Goal: Task Accomplishment & Management: Complete application form

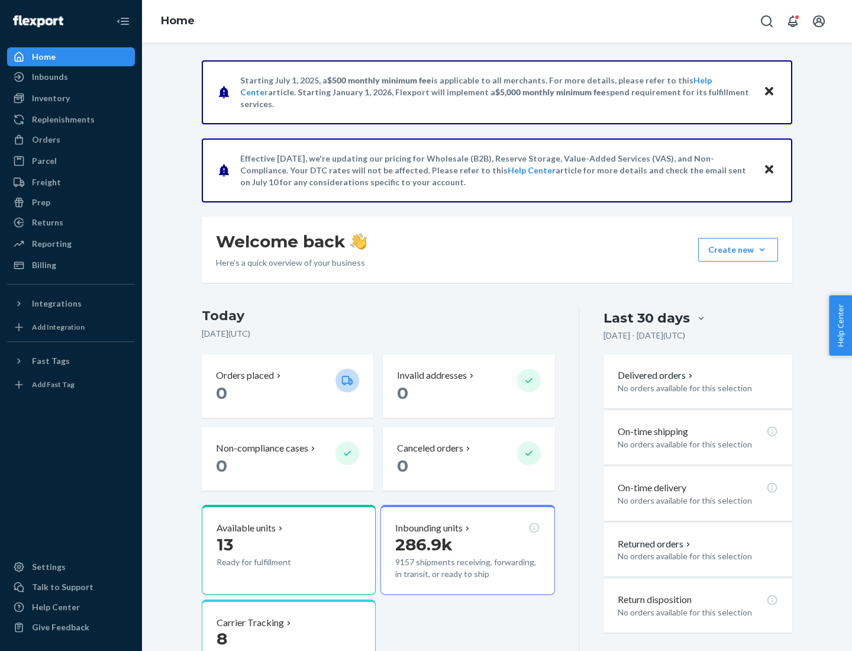
click at [762, 250] on button "Create new Create new inbound Create new order Create new product" at bounding box center [738, 250] width 80 height 24
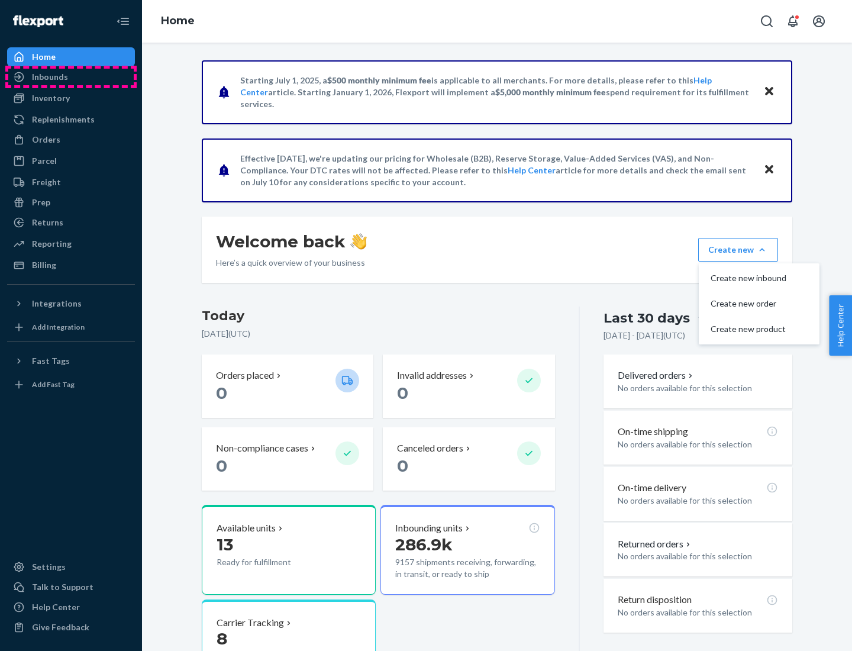
click at [71, 77] on div "Inbounds" at bounding box center [70, 77] width 125 height 17
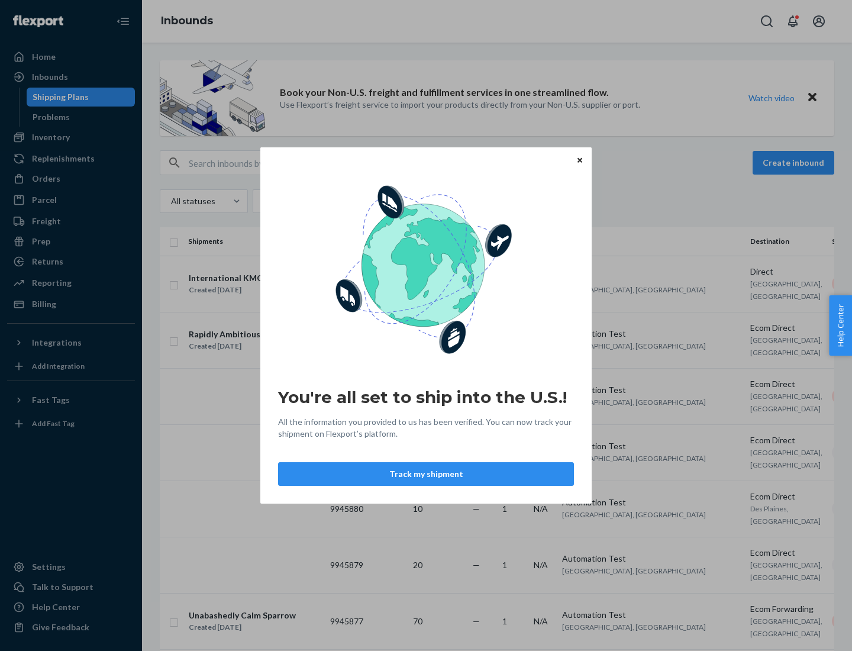
click at [426, 474] on button "Track my shipment" at bounding box center [426, 474] width 296 height 24
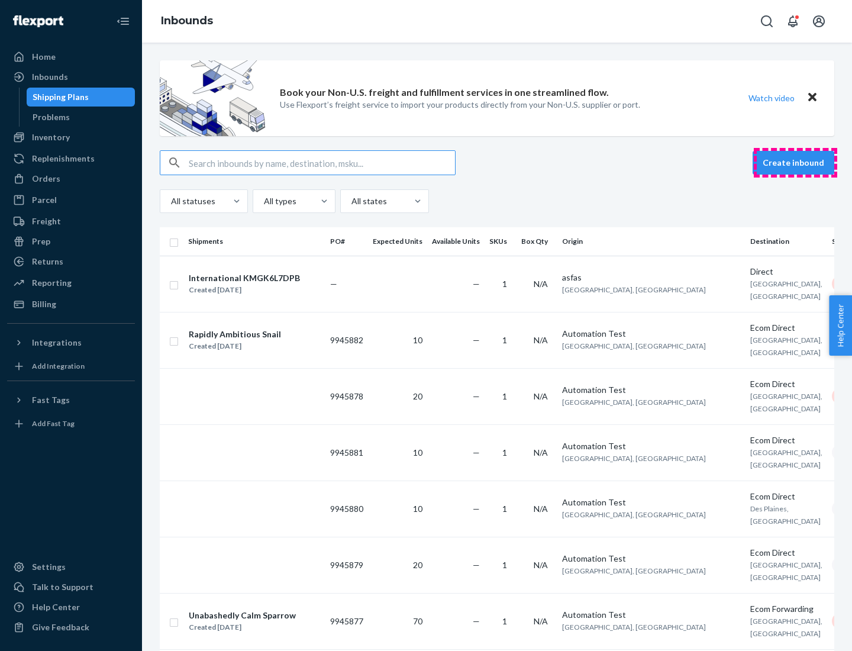
click at [795, 163] on button "Create inbound" at bounding box center [794, 163] width 82 height 24
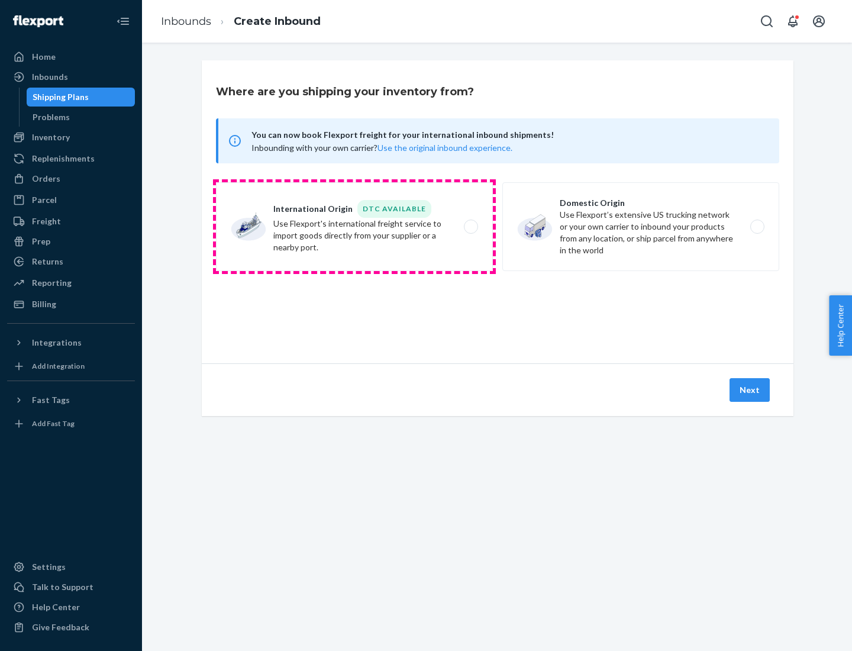
click at [355, 227] on label "International Origin DTC Available Use Flexport's international freight service…" at bounding box center [354, 226] width 277 height 89
click at [471, 227] on input "International Origin DTC Available Use Flexport's international freight service…" at bounding box center [475, 227] width 8 height 8
radio input "true"
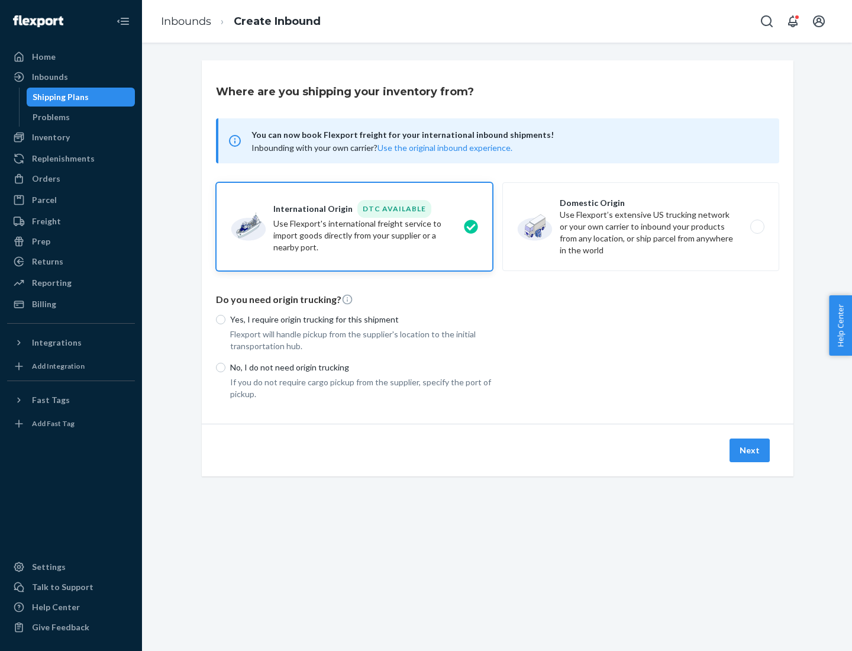
click at [362, 367] on p "No, I do not need origin trucking" at bounding box center [361, 368] width 263 height 12
click at [226, 367] on input "No, I do not need origin trucking" at bounding box center [220, 367] width 9 height 9
radio input "true"
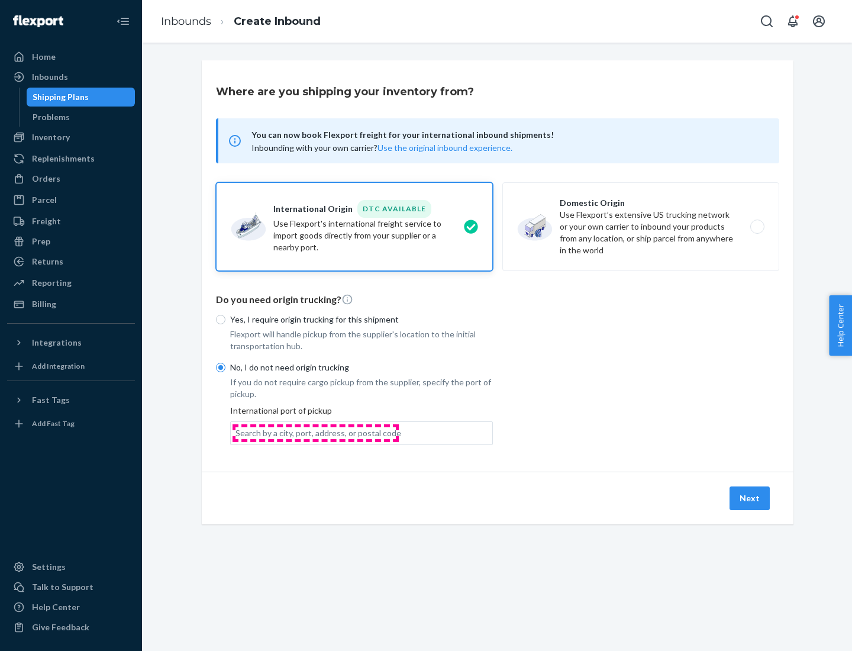
click at [315, 433] on div "Search by a city, port, address, or postal code" at bounding box center [319, 433] width 166 height 12
click at [237, 433] on input "Search by a city, port, address, or postal code" at bounding box center [236, 433] width 1 height 12
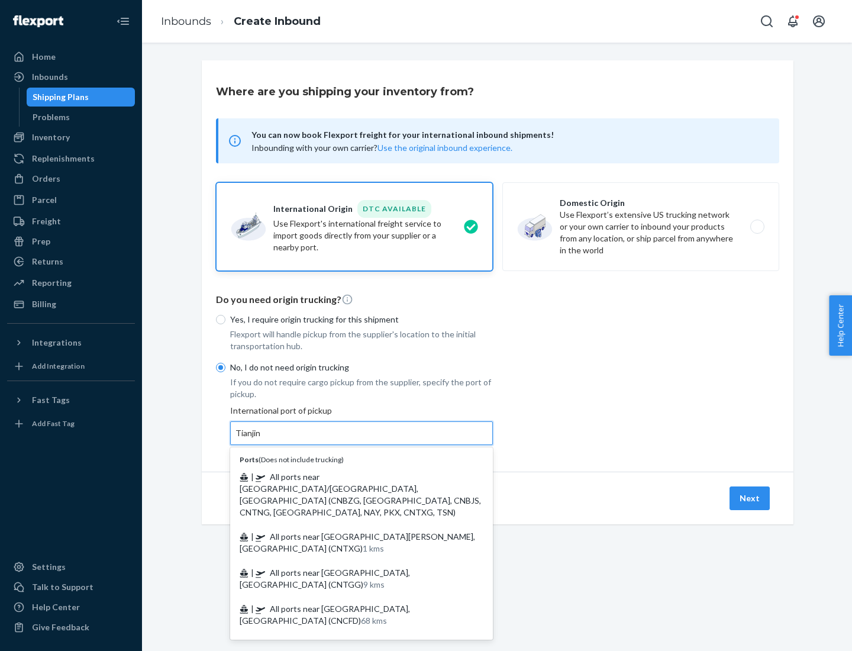
click at [350, 476] on span "| All ports near [GEOGRAPHIC_DATA]/[GEOGRAPHIC_DATA], [GEOGRAPHIC_DATA] (CNBZG,…" at bounding box center [360, 495] width 241 height 46
click at [262, 439] on input "Tianjin" at bounding box center [249, 433] width 26 height 12
type input "All ports near [GEOGRAPHIC_DATA]/[GEOGRAPHIC_DATA], [GEOGRAPHIC_DATA] (CNBZG, […"
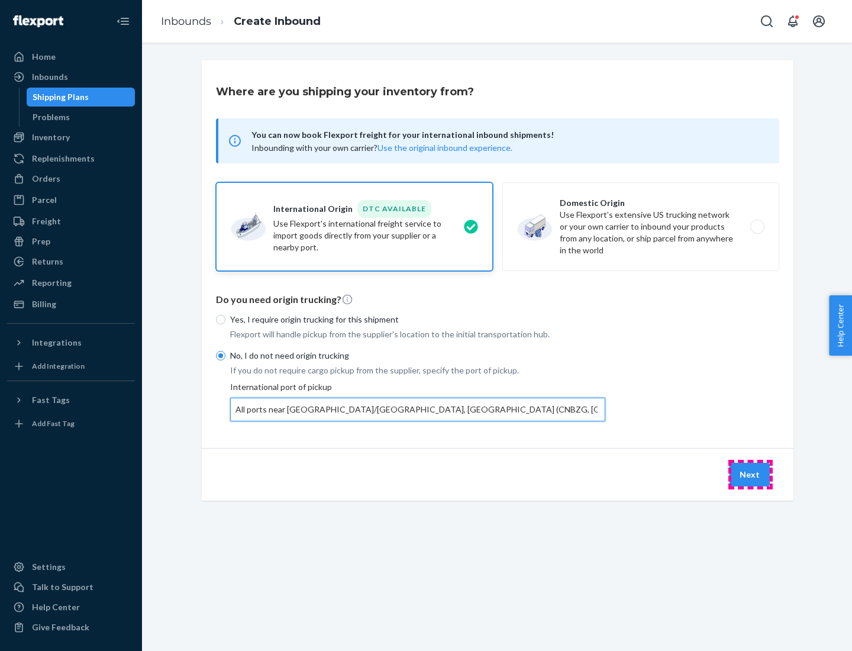
click at [751, 474] on button "Next" at bounding box center [750, 475] width 40 height 24
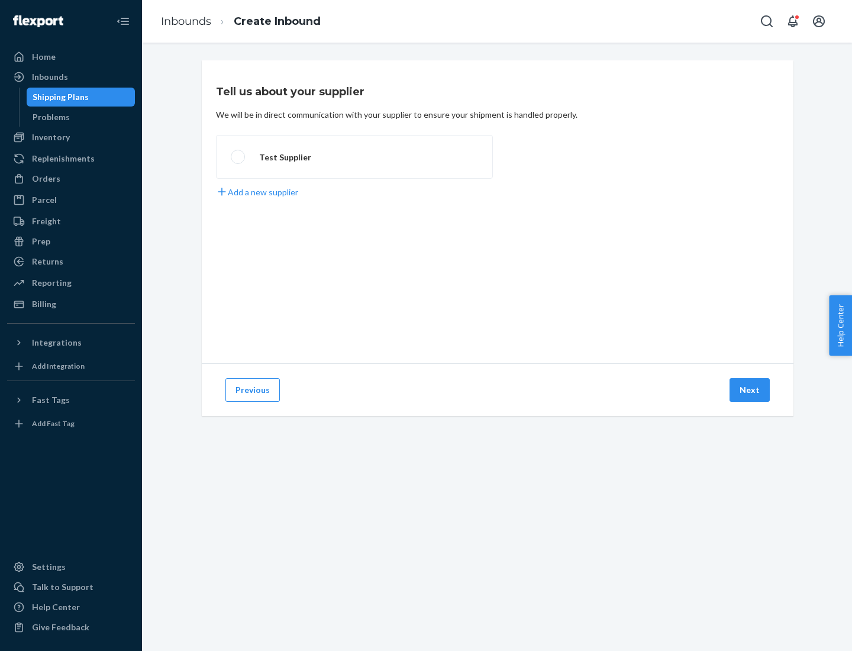
click at [355, 157] on label "Test Supplier" at bounding box center [354, 157] width 277 height 44
click at [239, 157] on input "Test Supplier" at bounding box center [235, 157] width 8 height 8
radio input "true"
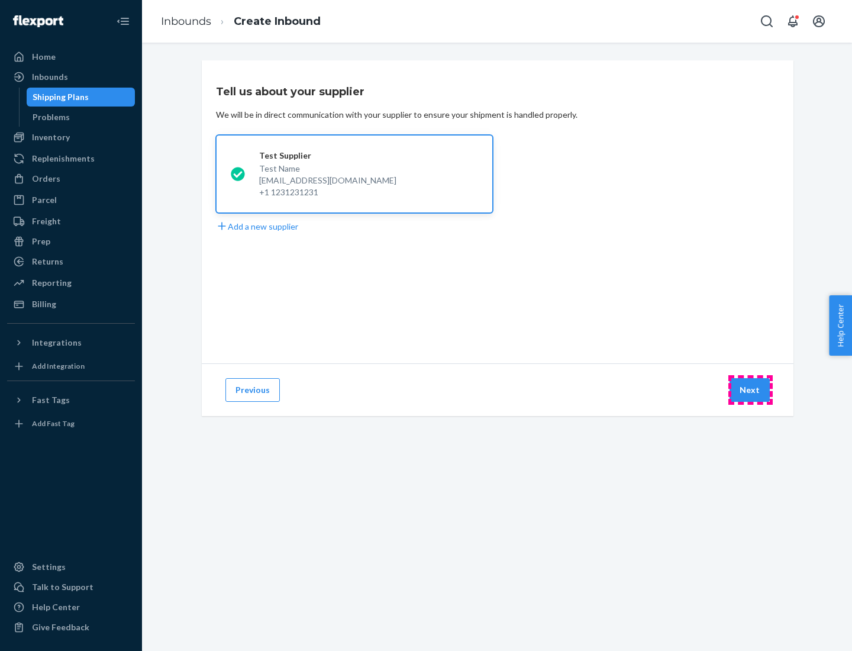
click at [751, 390] on button "Next" at bounding box center [750, 390] width 40 height 24
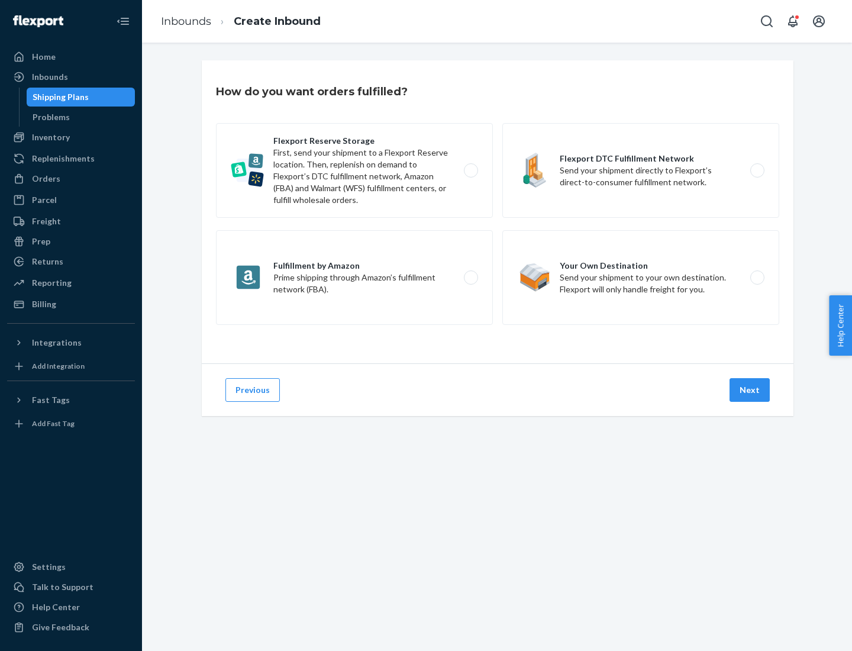
click at [355, 170] on label "Flexport Reserve Storage First, send your shipment to a Flexport Reserve locati…" at bounding box center [354, 170] width 277 height 95
click at [471, 170] on input "Flexport Reserve Storage First, send your shipment to a Flexport Reserve locati…" at bounding box center [475, 171] width 8 height 8
radio input "true"
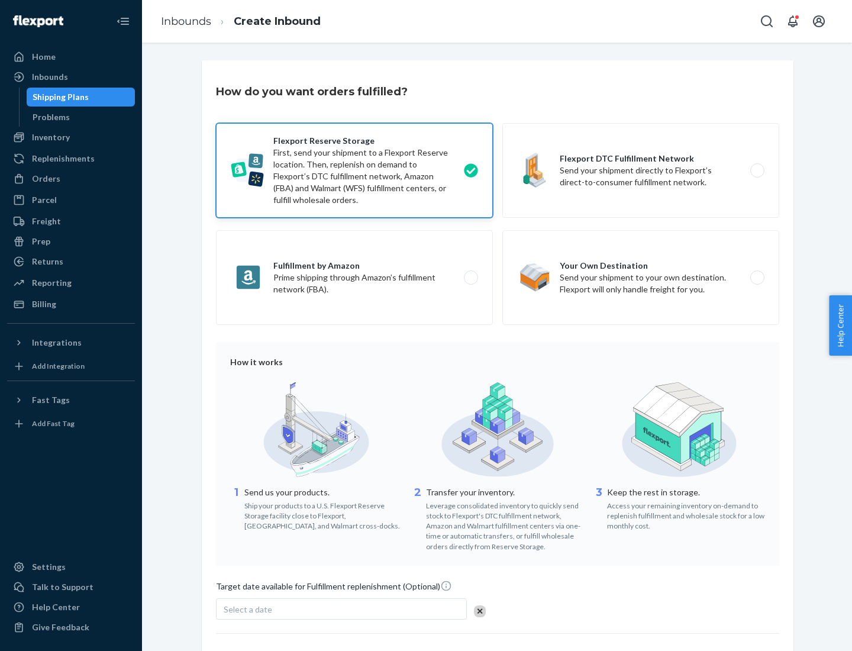
scroll to position [97, 0]
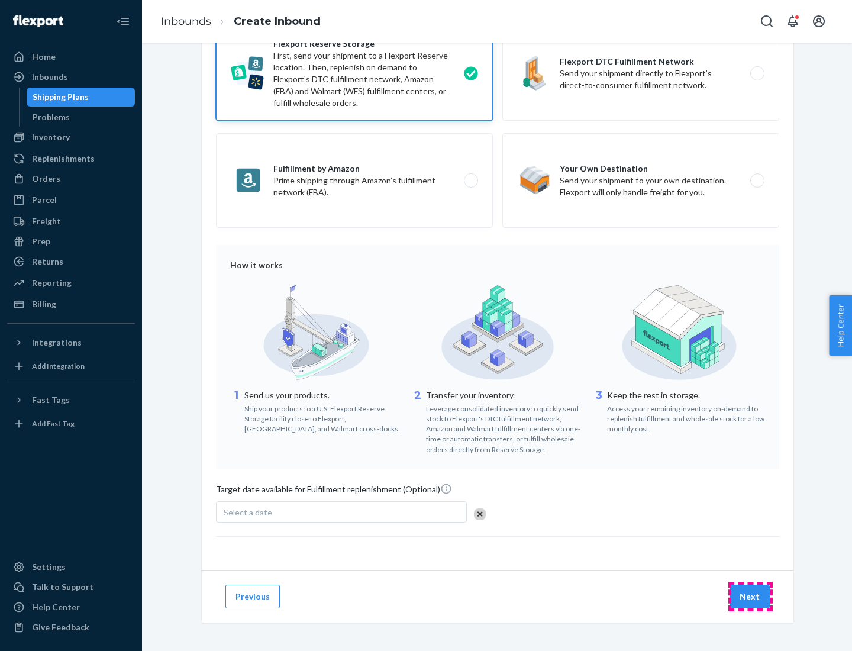
click at [751, 596] on button "Next" at bounding box center [750, 597] width 40 height 24
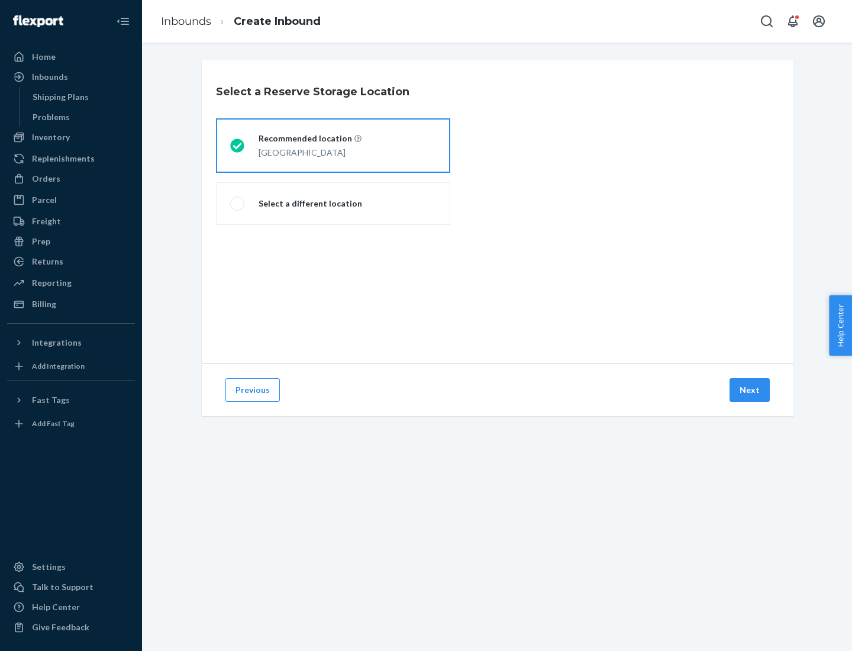
click at [333, 146] on div "[GEOGRAPHIC_DATA]" at bounding box center [310, 151] width 103 height 14
click at [238, 146] on input "Recommended location [GEOGRAPHIC_DATA]" at bounding box center [234, 146] width 8 height 8
click at [751, 390] on button "Next" at bounding box center [750, 390] width 40 height 24
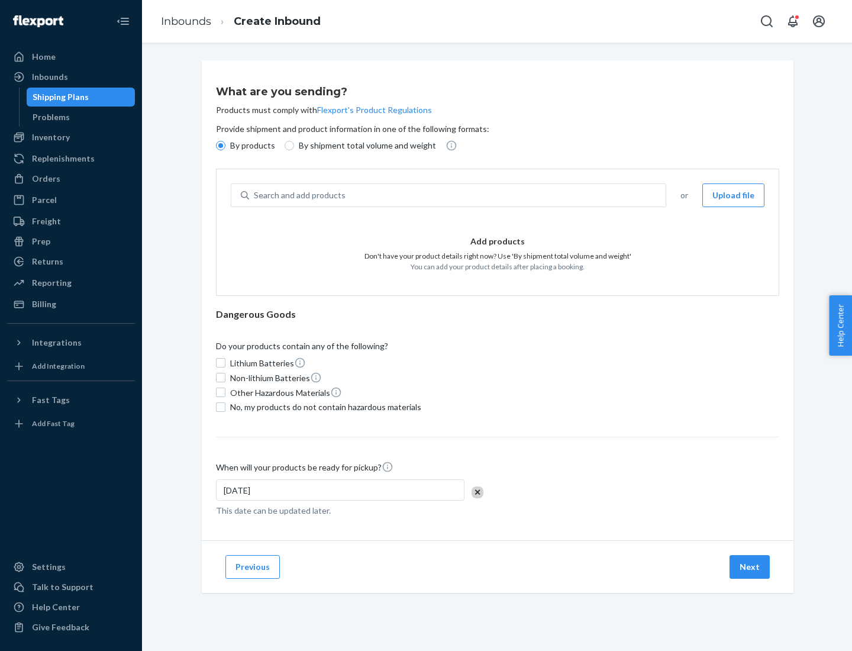
click at [458, 195] on div "Search and add products" at bounding box center [457, 195] width 417 height 21
click at [255, 195] on input "Search and add products" at bounding box center [254, 195] width 1 height 12
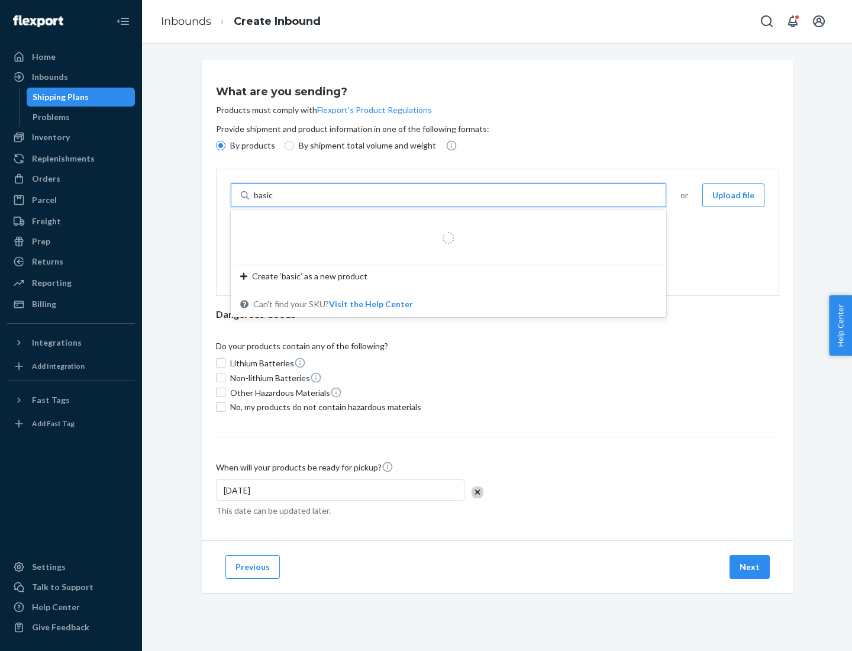
type input "basic"
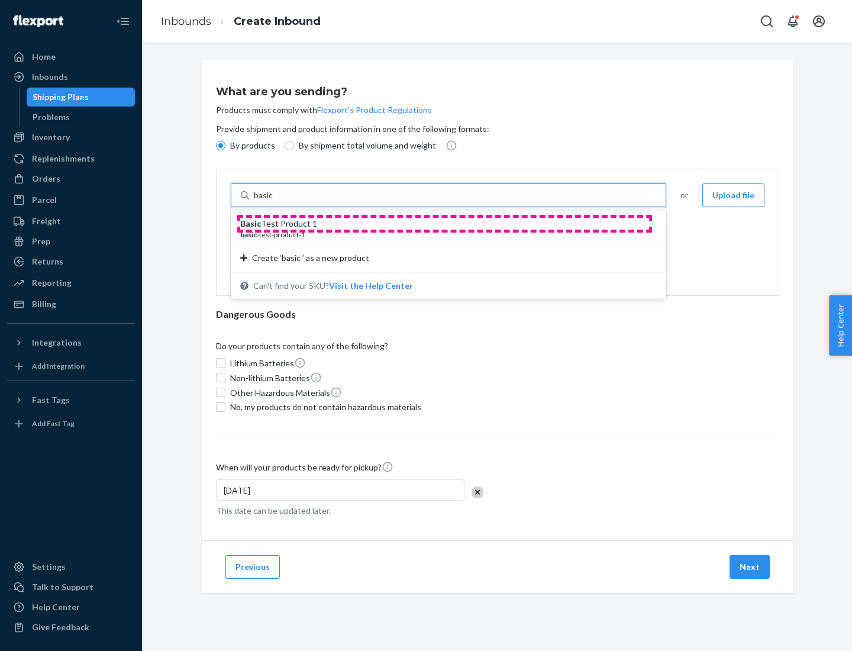
click at [445, 224] on div "Basic Test Product 1" at bounding box center [443, 224] width 407 height 12
click at [275, 201] on input "basic" at bounding box center [264, 195] width 21 height 12
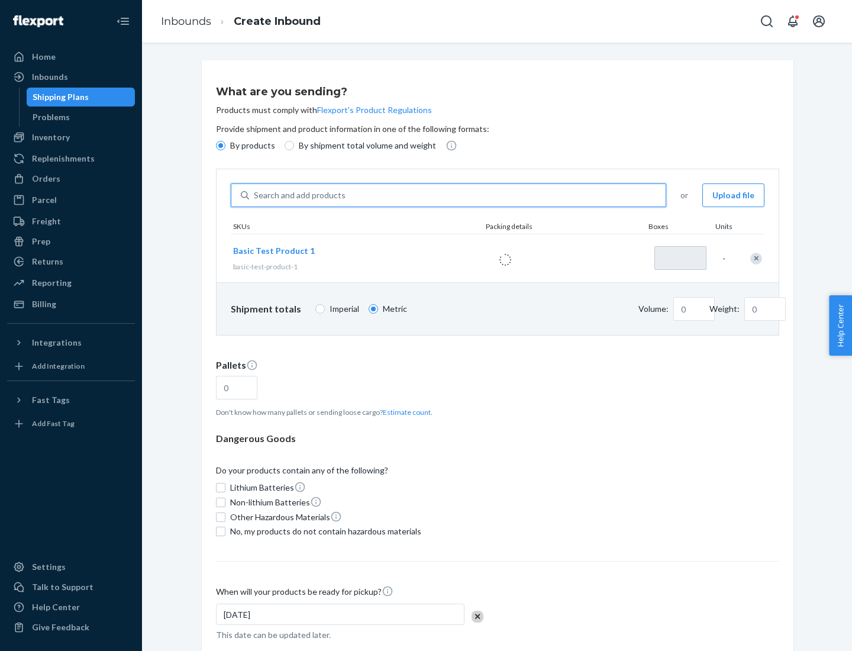
type input "1"
type input "1.09"
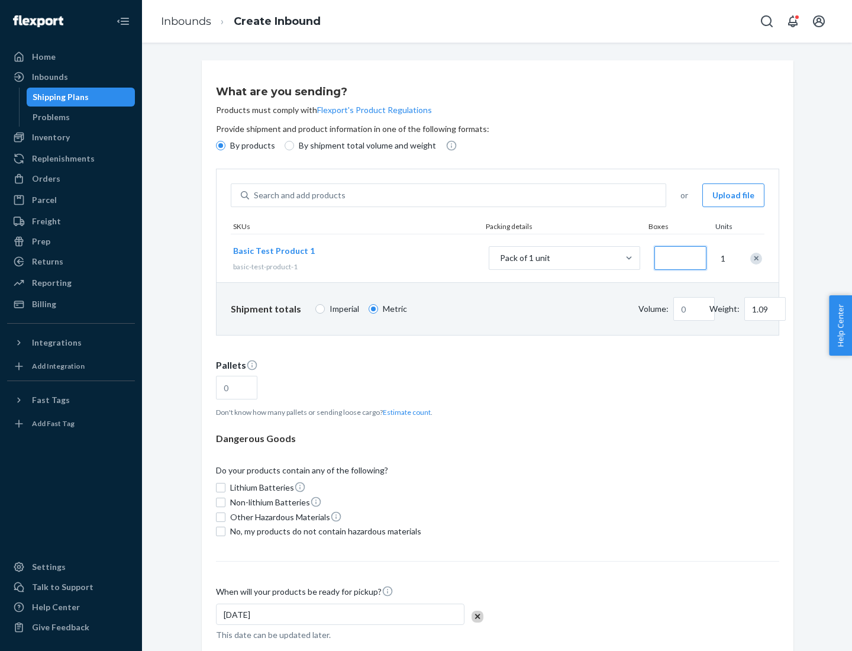
type input "3.27"
type input "3"
type input "0.01"
type input "32.66"
type input "30"
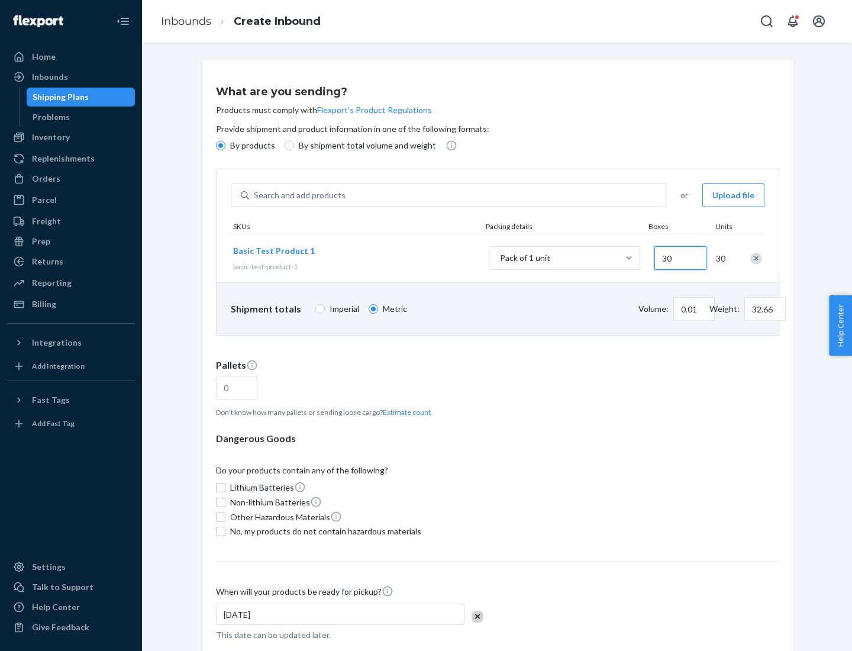
type input "0.07"
type input "326.59"
type input "300"
type input "0.68"
type input "3265.86"
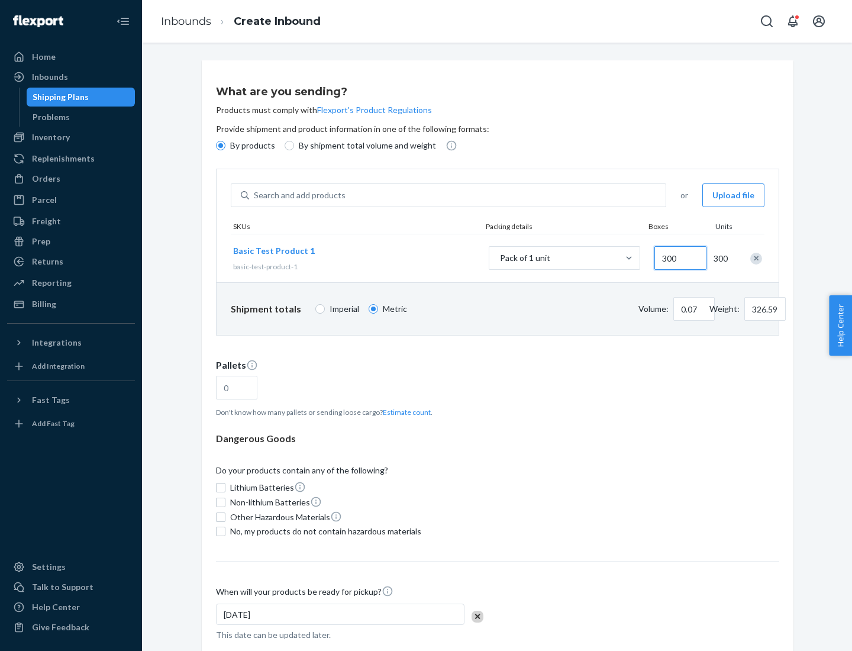
type input "3000"
type input "1.09"
type input "1"
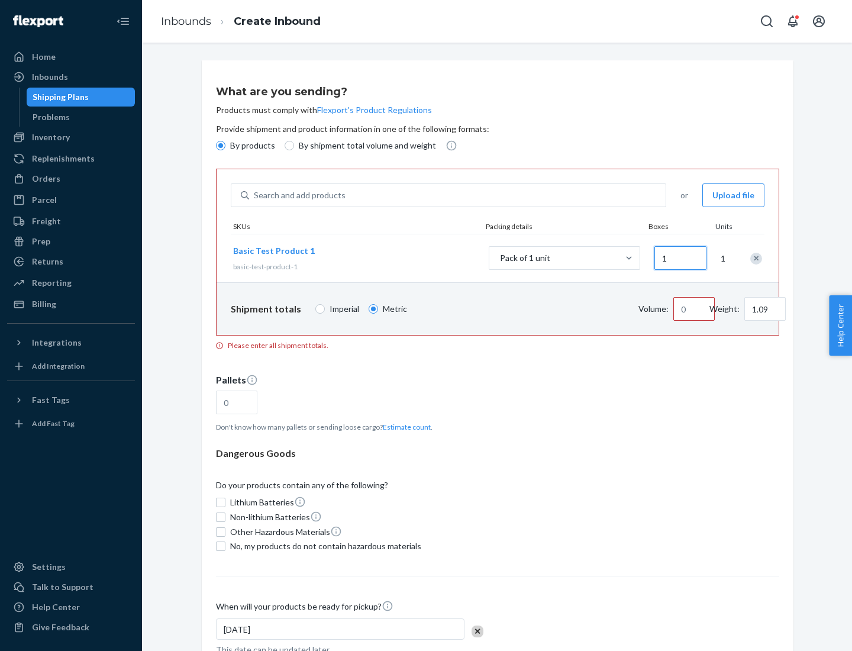
type input "10.89"
type input "10"
type input "0.02"
type input "108.86"
type input "100"
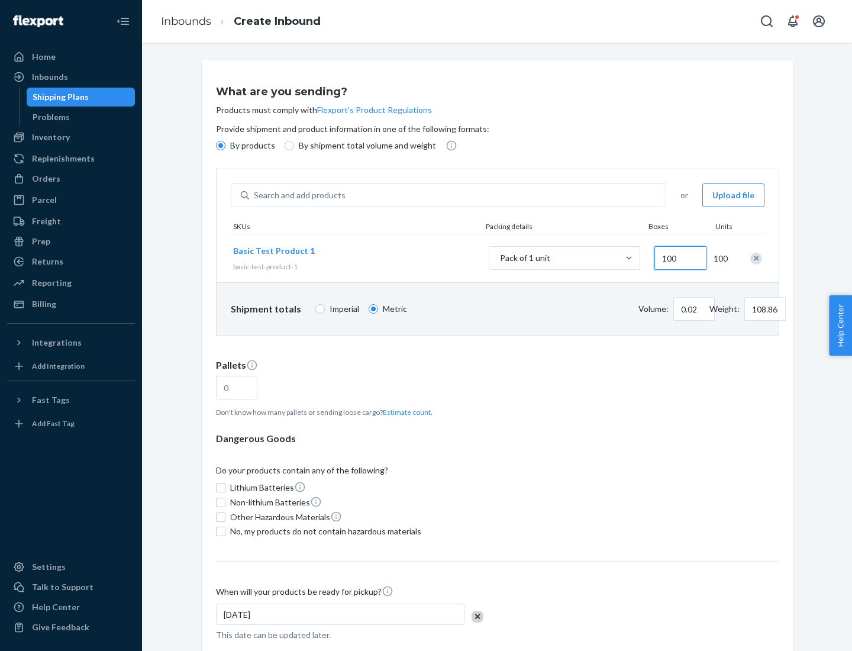
type input "0.23"
type input "1088.62"
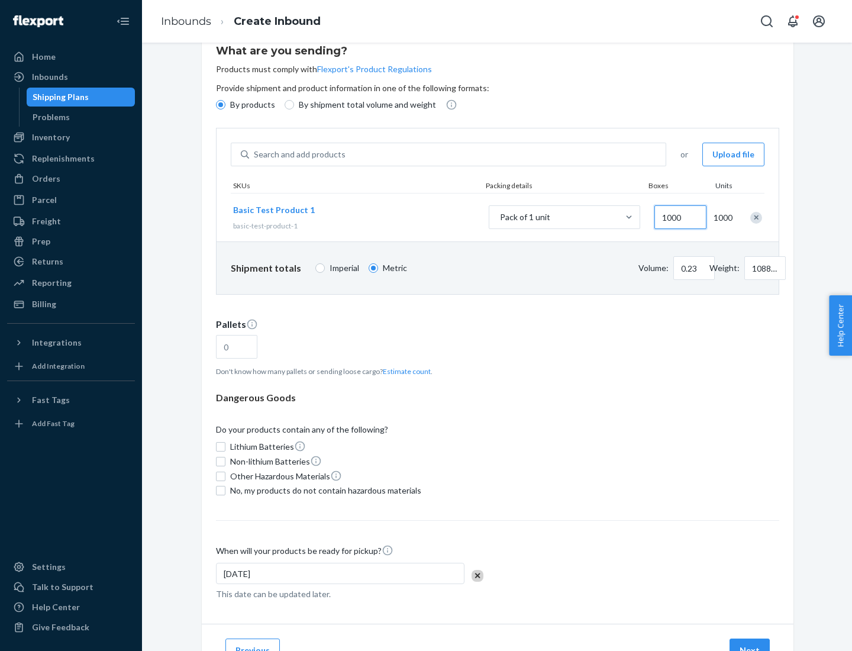
type input "1000"
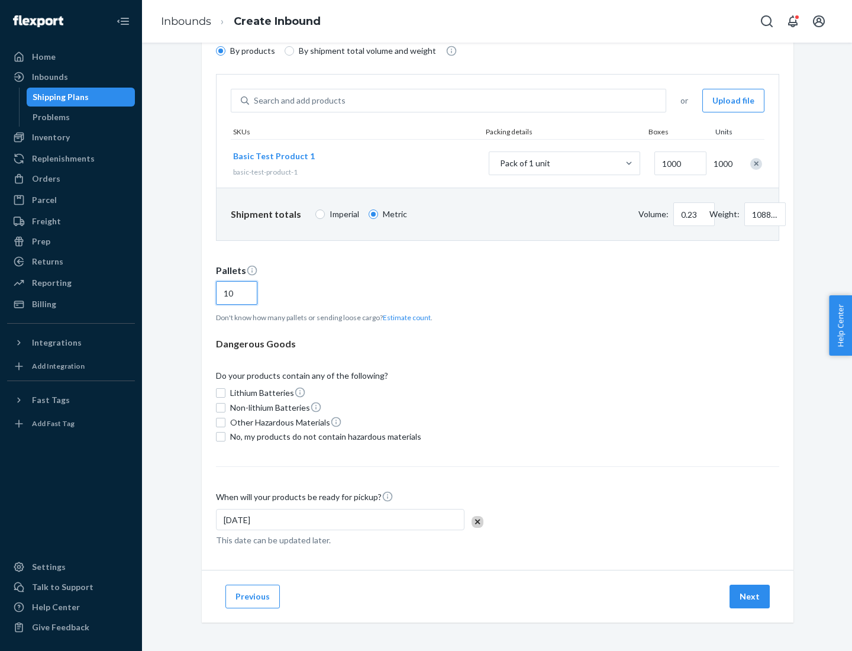
type input "10"
click at [324, 437] on span "No, my products do not contain hazardous materials" at bounding box center [325, 437] width 191 height 12
click at [226, 437] on input "No, my products do not contain hazardous materials" at bounding box center [220, 436] width 9 height 9
checkbox input "true"
click at [751, 597] on button "Next" at bounding box center [750, 597] width 40 height 24
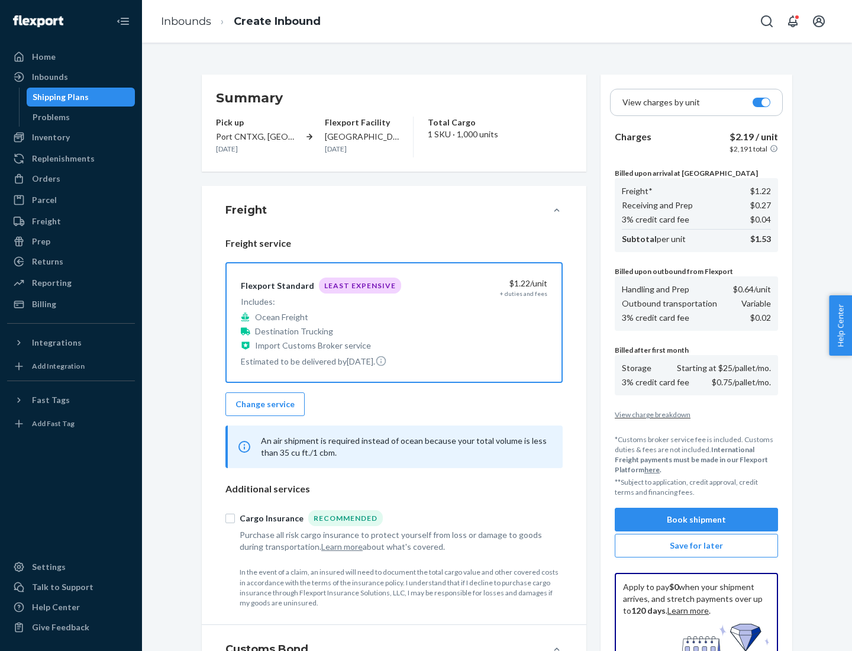
scroll to position [173, 0]
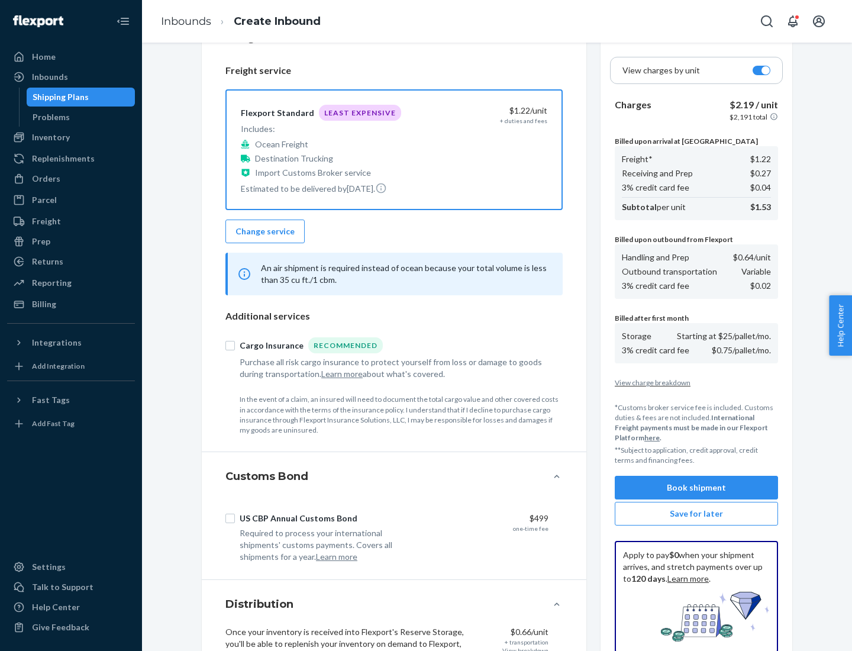
click at [697, 488] on button "Book shipment" at bounding box center [696, 488] width 163 height 24
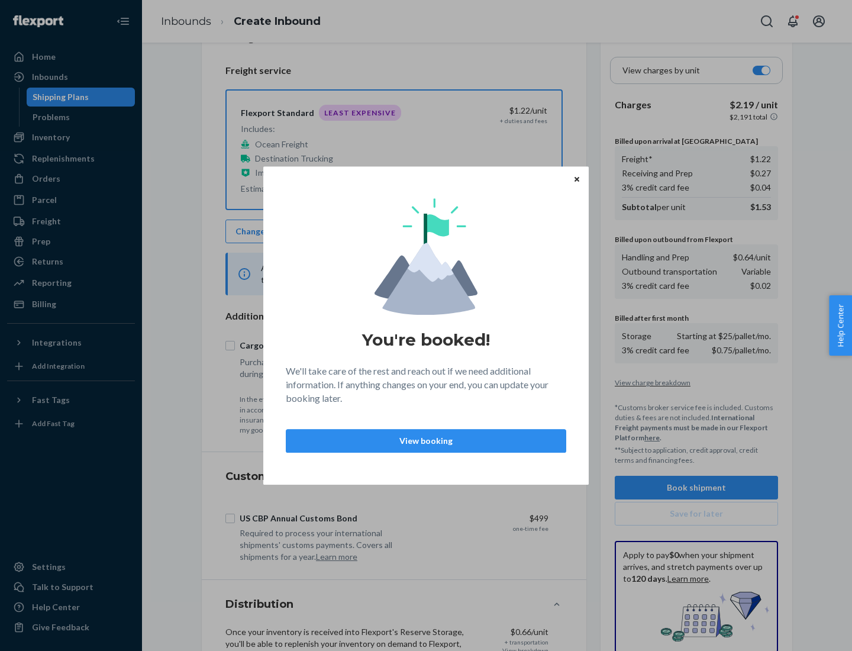
click at [426, 440] on p "View booking" at bounding box center [426, 441] width 260 height 12
